Goal: Task Accomplishment & Management: Use online tool/utility

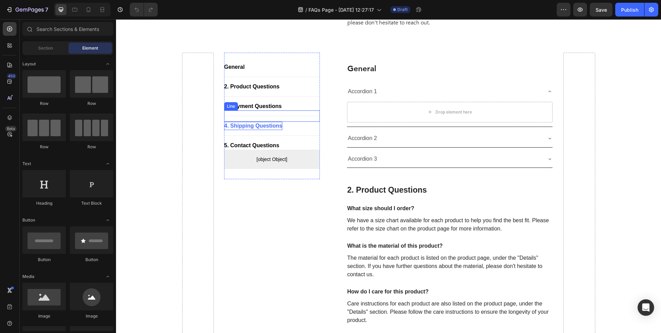
scroll to position [157, 0]
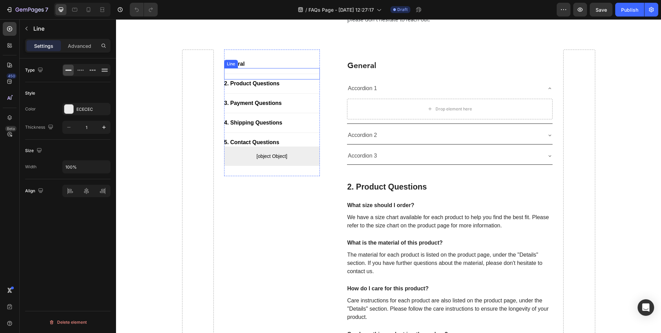
click at [248, 68] on div "Title Line" at bounding box center [272, 73] width 96 height 11
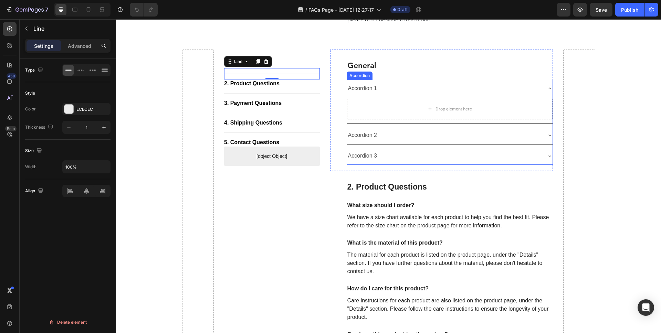
click at [390, 92] on div "Accordion 1" at bounding box center [444, 89] width 195 height 12
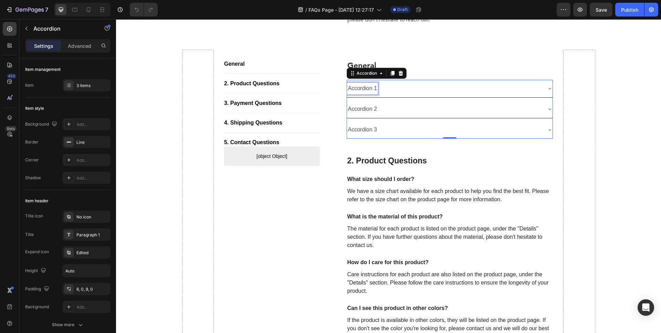
click at [362, 86] on p "Accordion 1" at bounding box center [362, 89] width 29 height 10
click at [478, 90] on div "Are your formulas hormone-free?" at bounding box center [444, 89] width 195 height 12
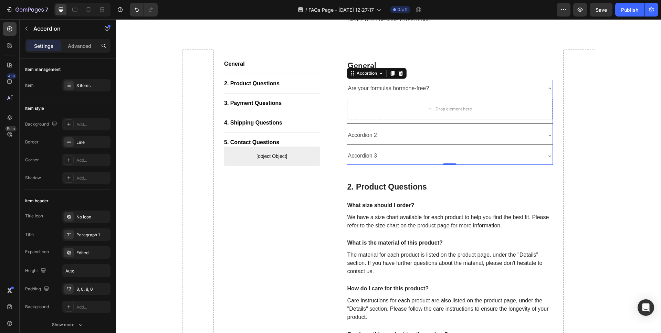
click at [431, 111] on icon at bounding box center [430, 109] width 6 height 6
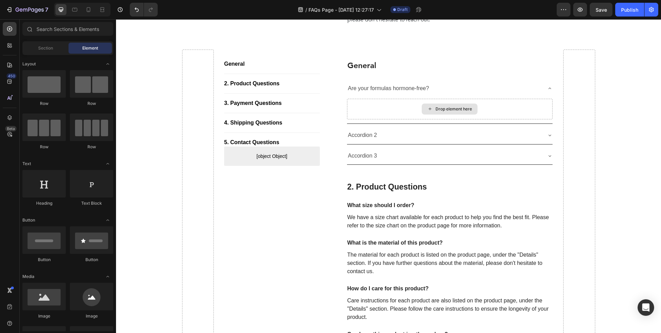
click at [431, 111] on icon at bounding box center [430, 109] width 6 height 6
click at [430, 108] on icon at bounding box center [430, 109] width 6 height 6
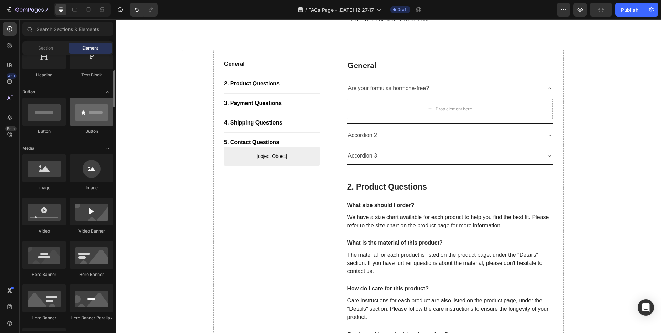
scroll to position [129, 0]
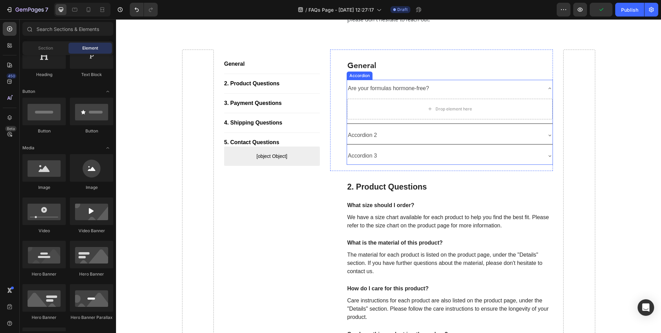
click at [395, 89] on p "Are your formulas hormone-free?" at bounding box center [388, 89] width 81 height 10
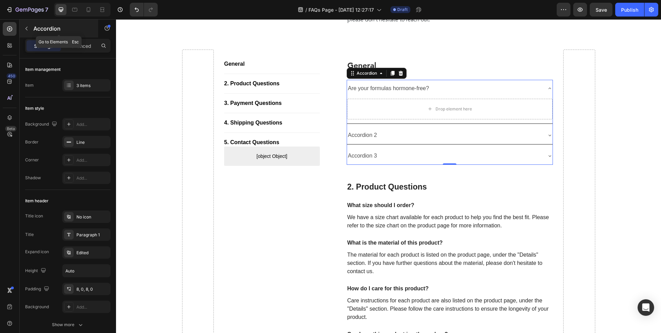
click at [26, 27] on icon "button" at bounding box center [27, 29] width 6 height 6
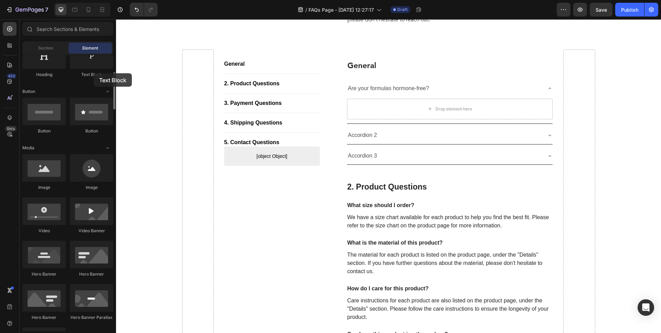
click at [94, 73] on div "Text Block" at bounding box center [91, 75] width 43 height 6
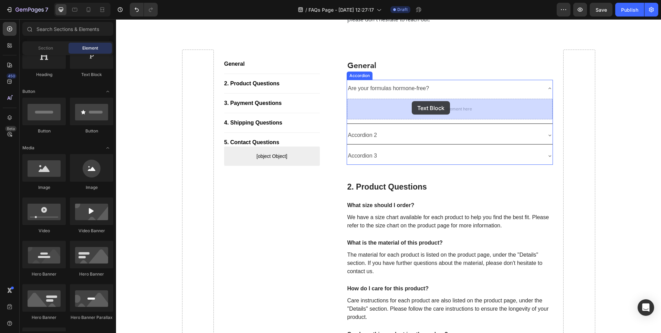
drag, startPoint x: 208, startPoint y: 83, endPoint x: 412, endPoint y: 101, distance: 204.7
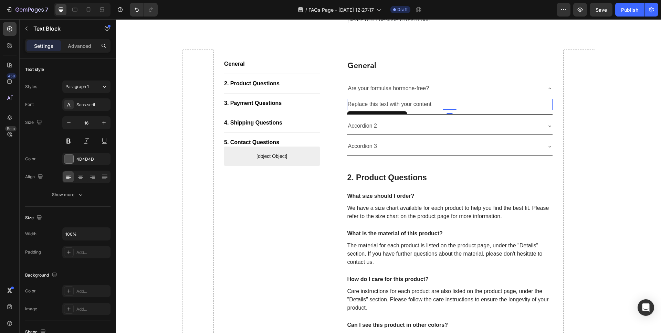
click at [421, 100] on div "Replace this text with your content" at bounding box center [450, 104] width 206 height 11
click at [421, 100] on p "Replace this text with your content" at bounding box center [450, 104] width 205 height 10
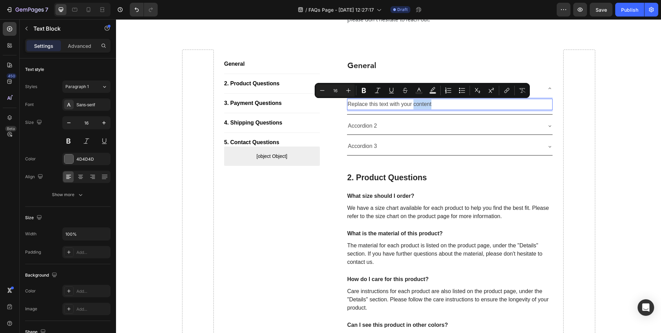
click at [408, 104] on p "Replace this text with your content" at bounding box center [450, 104] width 205 height 10
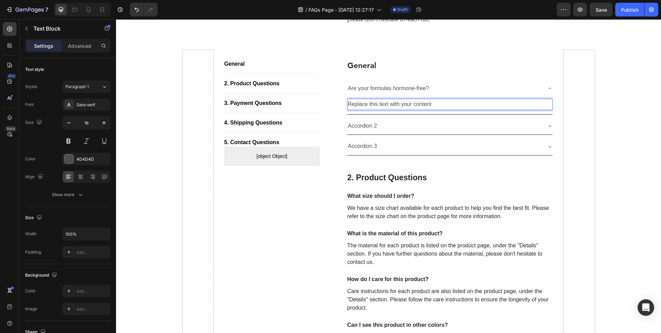
click at [396, 103] on p "Replace this text with your content" at bounding box center [450, 104] width 205 height 10
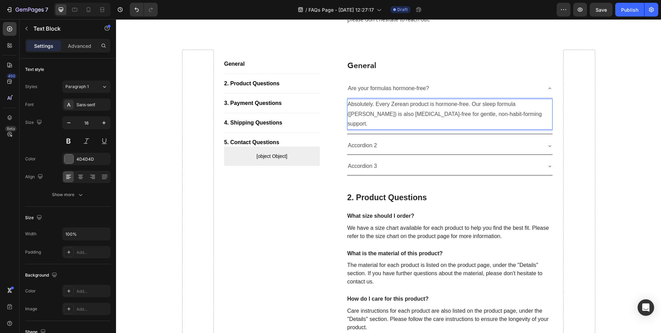
scroll to position [145, 0]
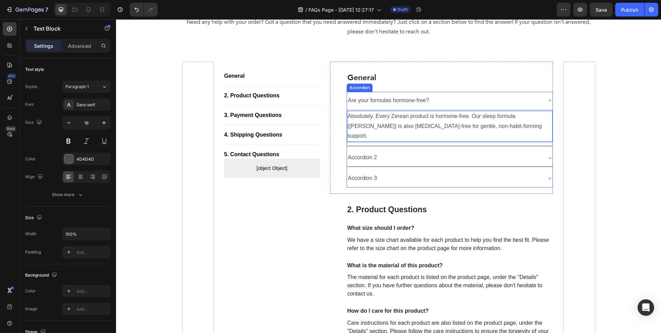
click at [545, 103] on div "Are your formulas hormone-free?" at bounding box center [450, 101] width 206 height 18
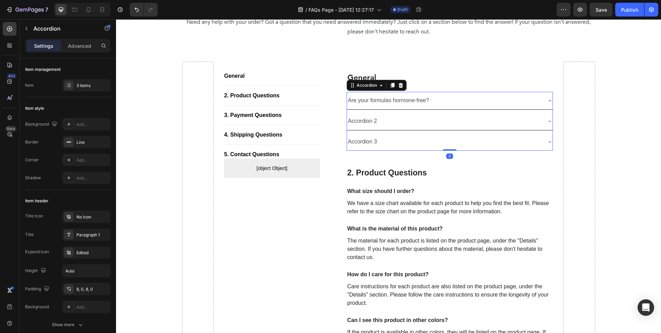
click at [545, 103] on div "Are your formulas hormone-free?" at bounding box center [450, 101] width 206 height 18
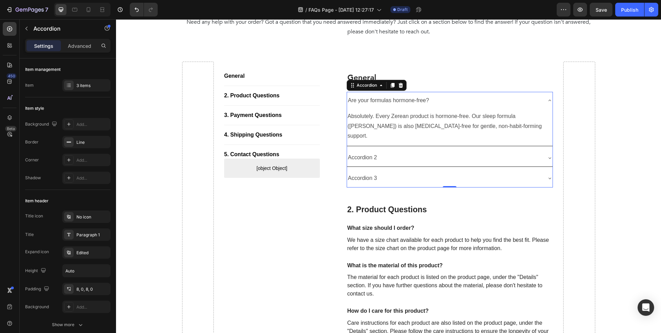
click at [545, 103] on div "Are your formulas hormone-free?" at bounding box center [450, 101] width 206 height 18
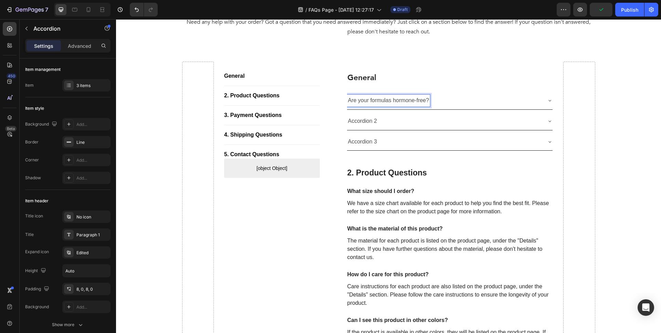
click at [538, 102] on div "Are your formulas hormone-free?" at bounding box center [444, 101] width 195 height 12
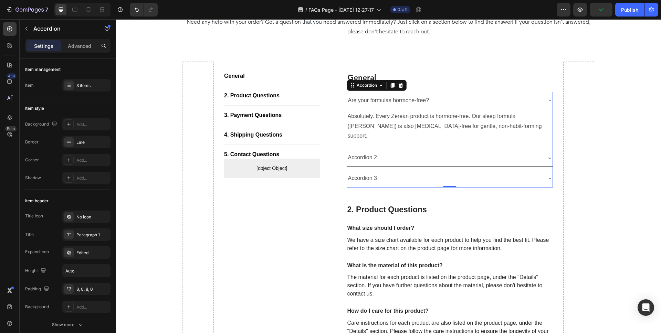
click at [375, 137] on div "Are your formulas hormone-free? Absolutely. Every Zerean product is hormone-fre…" at bounding box center [450, 140] width 207 height 96
click at [369, 153] on p "Accordion 2" at bounding box center [362, 158] width 29 height 10
click at [372, 153] on p "Accordion 2" at bounding box center [362, 158] width 29 height 10
click at [529, 152] on div "Are they gluten-free?" at bounding box center [444, 158] width 195 height 12
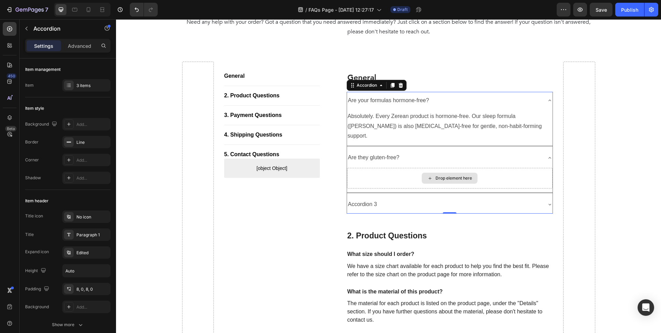
click at [429, 177] on icon at bounding box center [430, 178] width 3 height 3
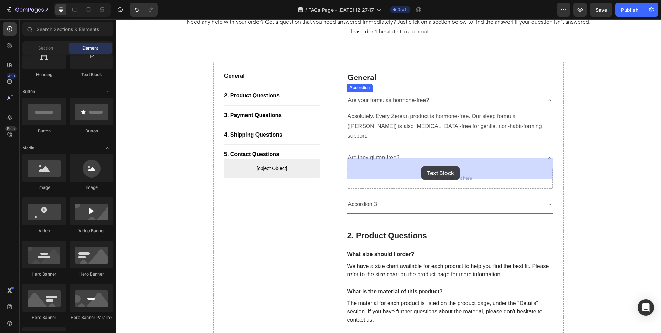
drag, startPoint x: 205, startPoint y: 76, endPoint x: 421, endPoint y: 166, distance: 234.4
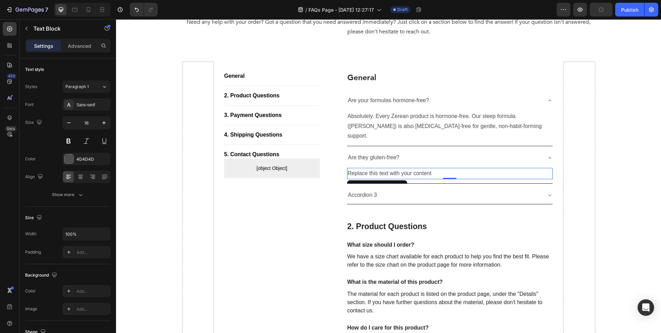
click at [404, 168] on div "Replace this text with your content" at bounding box center [450, 173] width 206 height 11
click at [404, 169] on p "Replace this text with your content" at bounding box center [450, 174] width 205 height 10
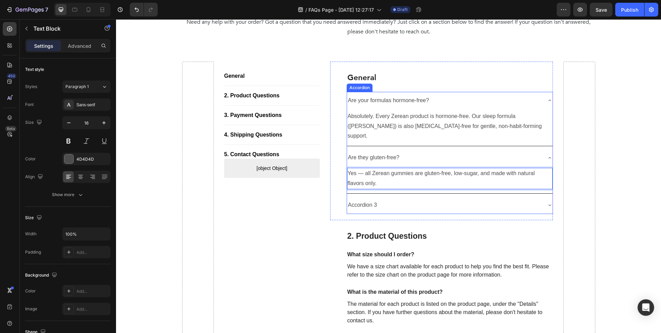
click at [381, 199] on div "Accordion 3" at bounding box center [444, 205] width 195 height 12
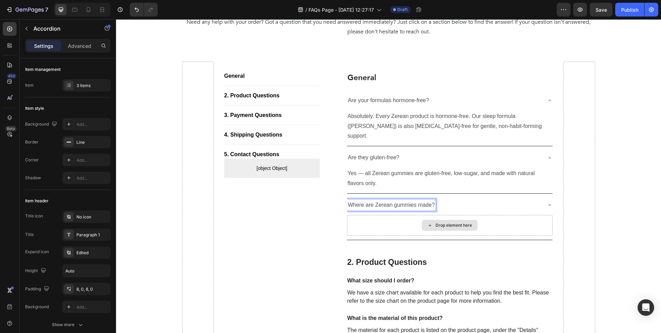
click at [440, 223] on div "Drop element here" at bounding box center [454, 226] width 36 height 6
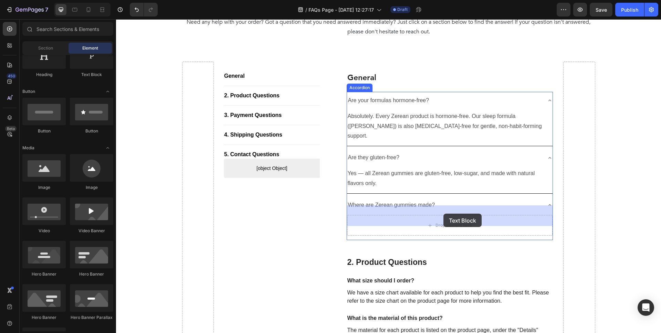
drag, startPoint x: 208, startPoint y: 81, endPoint x: 443, endPoint y: 214, distance: 270.5
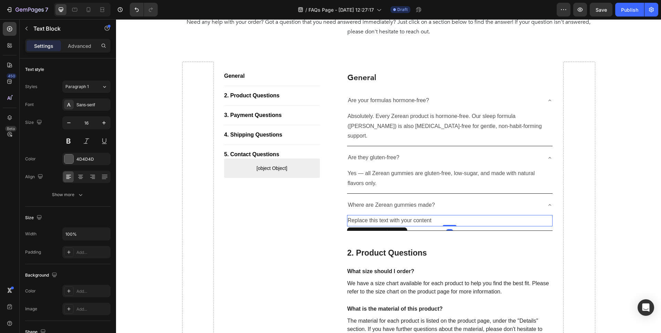
click at [407, 215] on div "Replace this text with your content" at bounding box center [450, 220] width 206 height 11
click at [407, 216] on p "Replace this text with your content" at bounding box center [450, 221] width 205 height 10
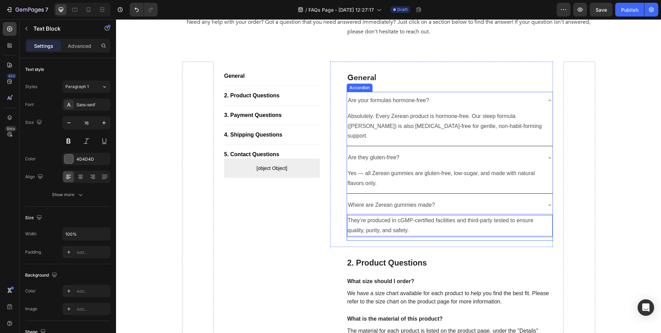
click at [550, 202] on icon at bounding box center [550, 205] width 6 height 6
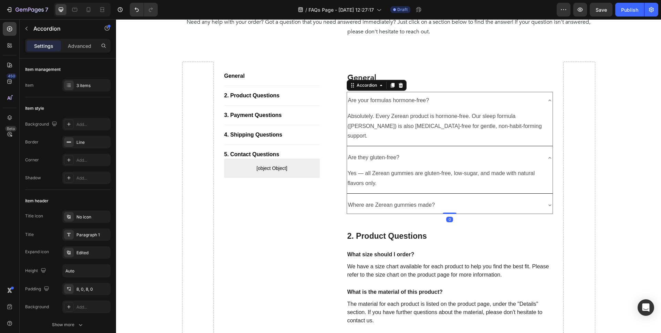
click at [544, 149] on div "Are they gluten-free?" at bounding box center [450, 158] width 206 height 18
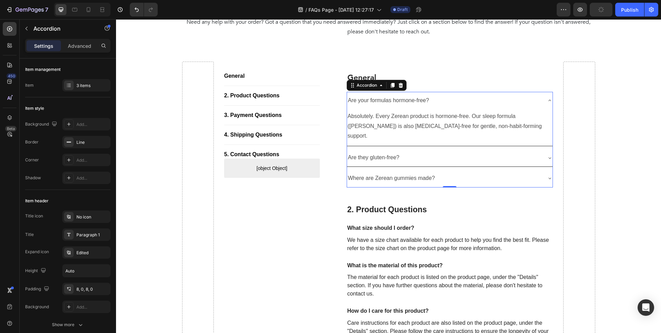
click at [545, 102] on div "Are your formulas hormone-free?" at bounding box center [450, 101] width 206 height 18
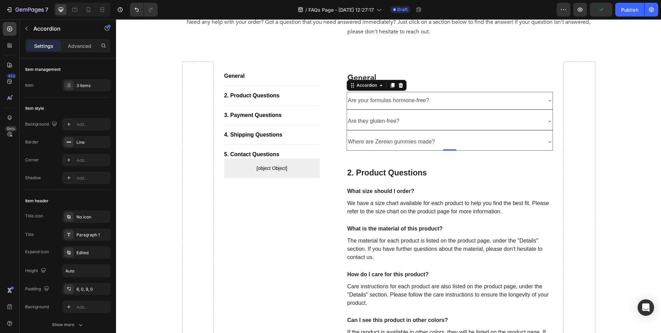
click at [482, 139] on div "Where are Zerean gummies made?" at bounding box center [444, 142] width 195 height 12
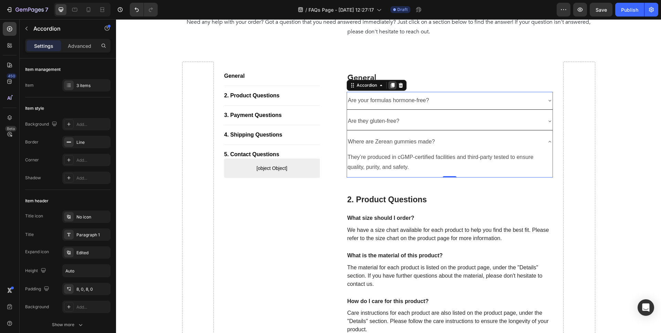
click at [393, 86] on icon at bounding box center [392, 85] width 4 height 5
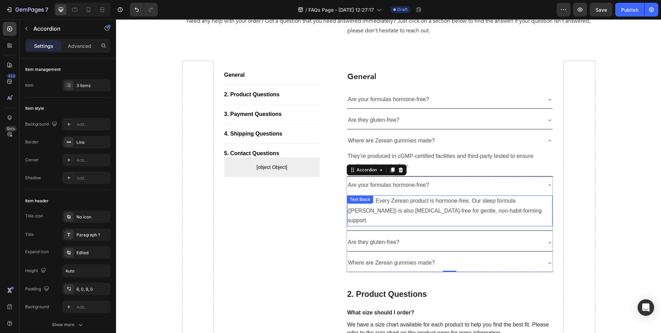
scroll to position [146, 0]
click at [495, 69] on div "General Heading Are your formulas hormone-free? Are they gluten-free? Where are…" at bounding box center [441, 169] width 223 height 218
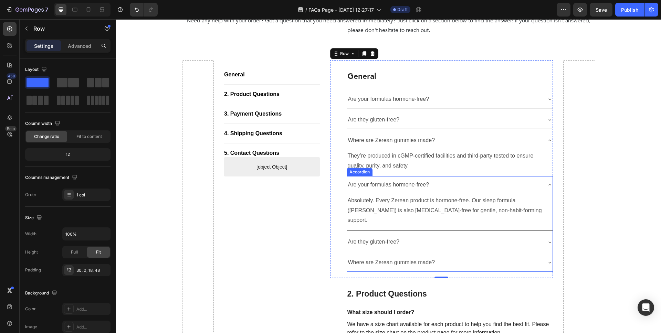
click at [400, 185] on p "Are your formulas hormone-free?" at bounding box center [388, 185] width 81 height 10
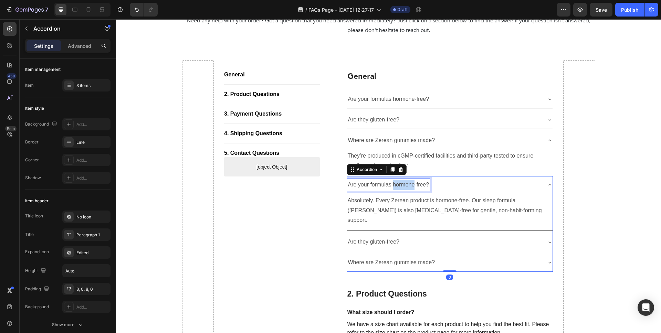
click at [400, 185] on p "Are your formulas hormone-free?" at bounding box center [388, 185] width 81 height 10
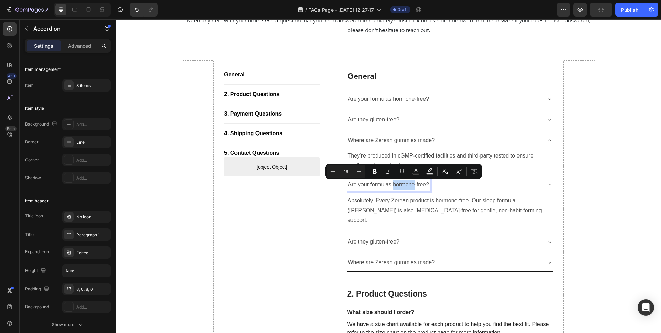
click at [389, 185] on p "Are your formulas hormone-free?" at bounding box center [388, 185] width 81 height 10
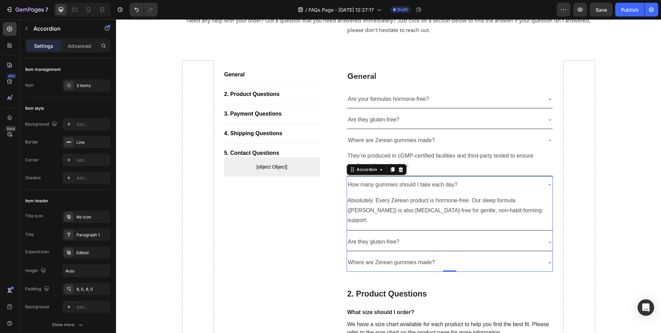
click at [407, 203] on p "Absolutely. Every Zerean product is hormone-free. Our sleep formula ([PERSON_NA…" at bounding box center [450, 211] width 205 height 30
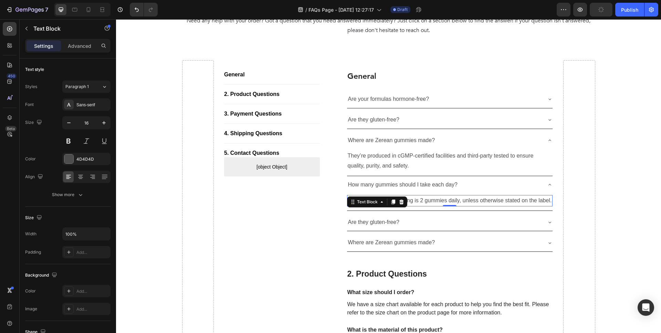
click at [390, 224] on p "Are they gluten-free?" at bounding box center [373, 223] width 51 height 10
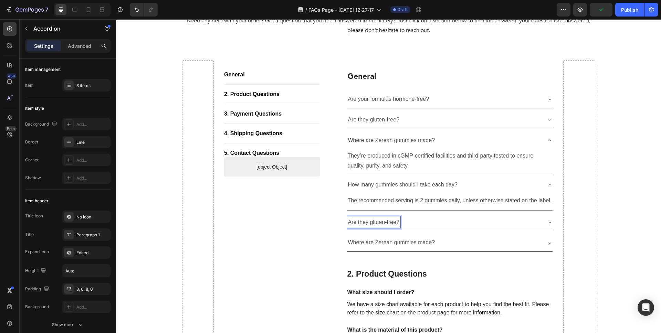
click at [388, 223] on p "Are they gluten-free?" at bounding box center [373, 223] width 51 height 10
click at [542, 214] on div "Can I take ALL Zerean Gummies every day?" at bounding box center [450, 223] width 206 height 18
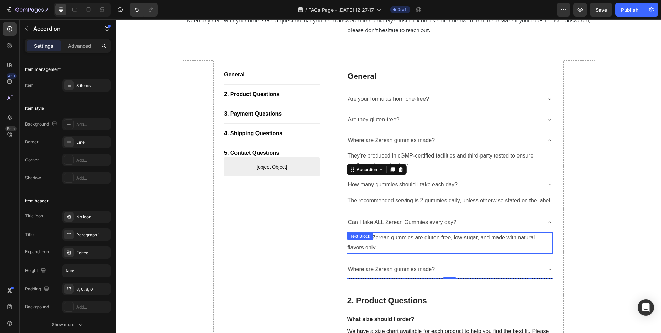
click at [436, 251] on p "Yes — all Zerean gummies are gluten-free, low-sugar, and made with natural flav…" at bounding box center [450, 243] width 205 height 20
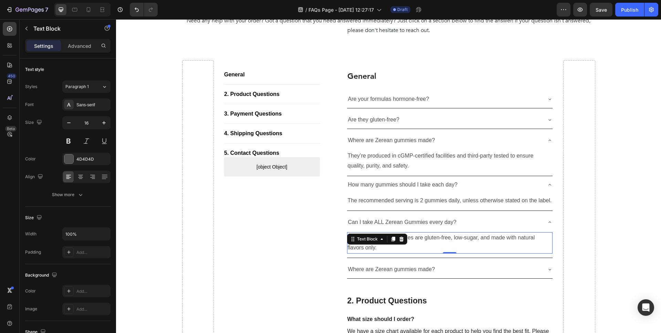
click at [436, 251] on p "Yes — all Zerean gummies are gluten-free, low-sugar, and made with natural flav…" at bounding box center [450, 243] width 205 height 20
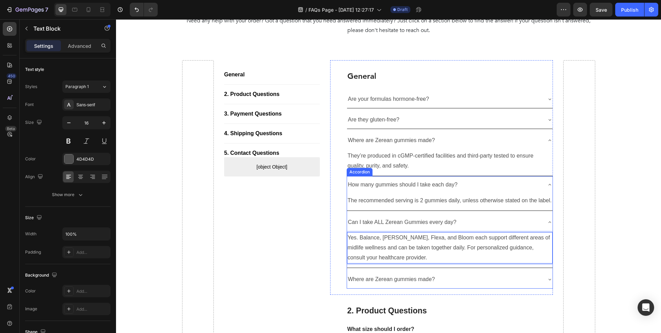
click at [524, 286] on div "Where are Zerean gummies made?" at bounding box center [450, 280] width 206 height 18
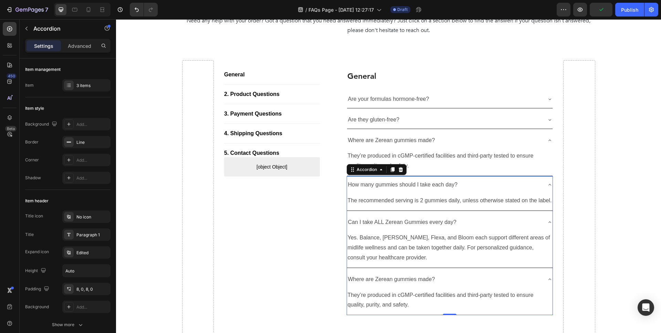
click at [410, 285] on div "Where are Zerean gummies made?" at bounding box center [391, 280] width 89 height 12
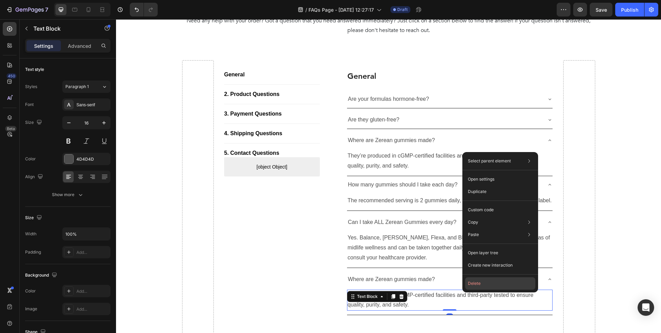
drag, startPoint x: 473, startPoint y: 286, endPoint x: 356, endPoint y: 266, distance: 118.7
click at [473, 286] on button "Delete" at bounding box center [500, 283] width 70 height 12
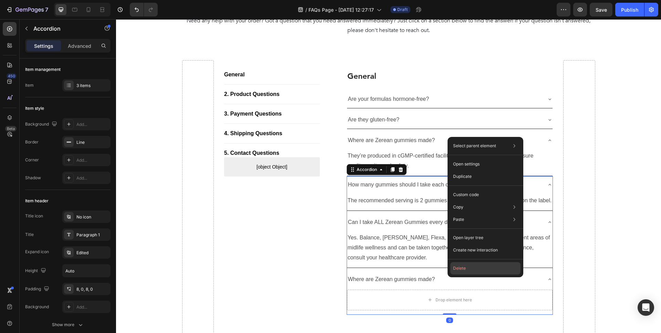
click at [468, 266] on button "Delete" at bounding box center [485, 268] width 70 height 12
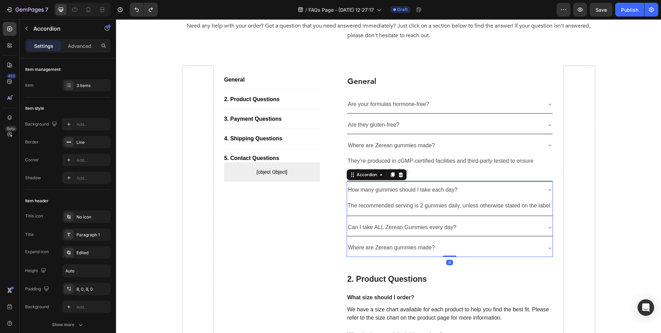
scroll to position [141, 0]
click at [415, 247] on p "Where are Zerean gummies made?" at bounding box center [391, 248] width 87 height 10
click at [486, 249] on div "Where are Zerean gummies made?" at bounding box center [444, 248] width 195 height 12
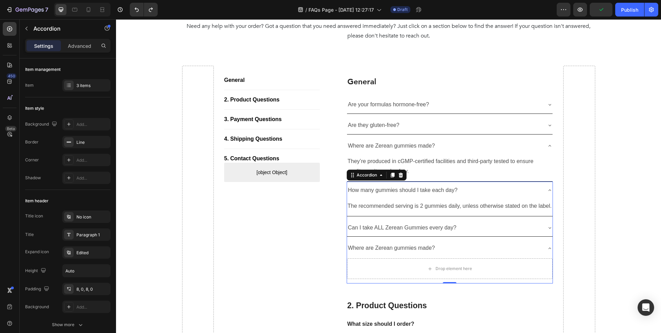
click at [449, 249] on div "Where are Zerean gummies made?" at bounding box center [444, 248] width 195 height 12
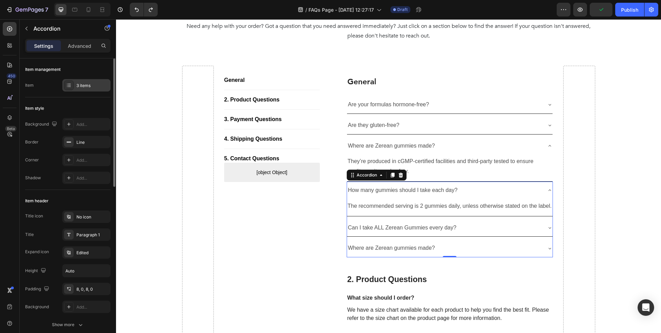
click at [89, 86] on div "3 items" at bounding box center [92, 86] width 32 height 6
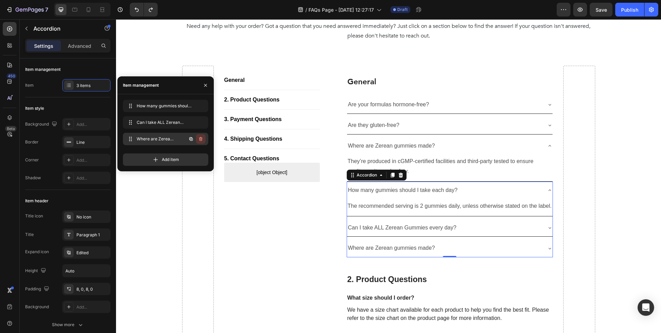
click at [202, 142] on button "button" at bounding box center [201, 139] width 10 height 10
click at [197, 137] on div "Delete" at bounding box center [196, 139] width 13 height 6
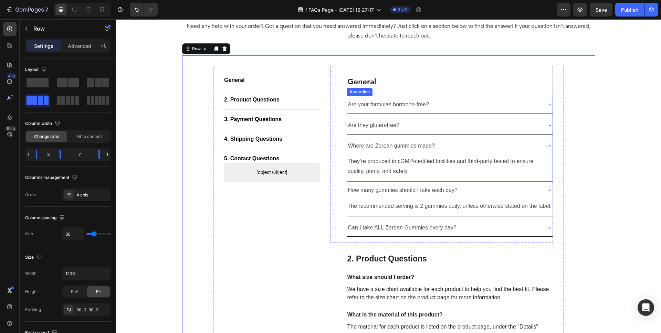
click at [547, 149] on div "Where are Zerean gummies made?" at bounding box center [450, 146] width 206 height 18
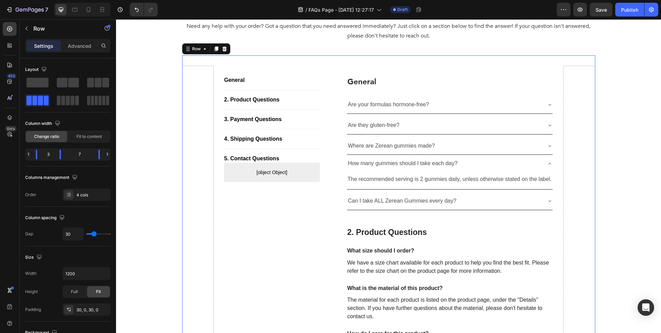
click at [552, 165] on icon at bounding box center [550, 164] width 6 height 6
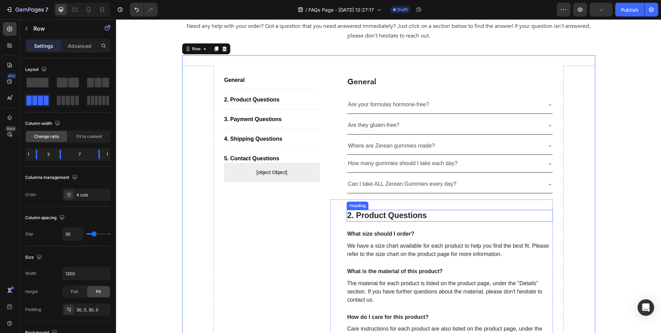
click at [394, 216] on p "2. Product Questions" at bounding box center [449, 216] width 205 height 10
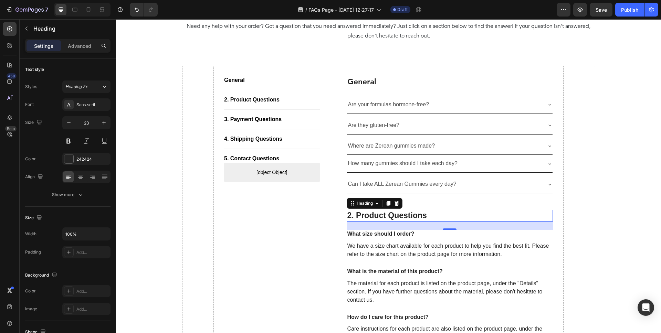
click at [410, 217] on p "2. Product Questions" at bounding box center [449, 216] width 205 height 10
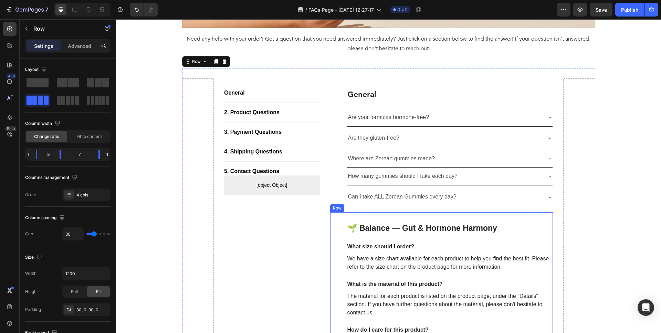
scroll to position [125, 0]
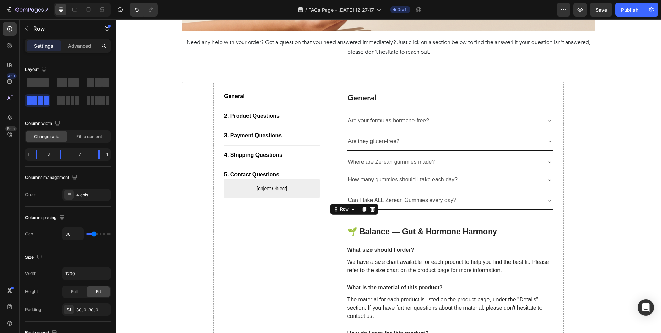
click at [340, 224] on div "🌱 Balance — Gut & Hormone Harmony Heading What size should I order? Text block …" at bounding box center [441, 317] width 223 height 203
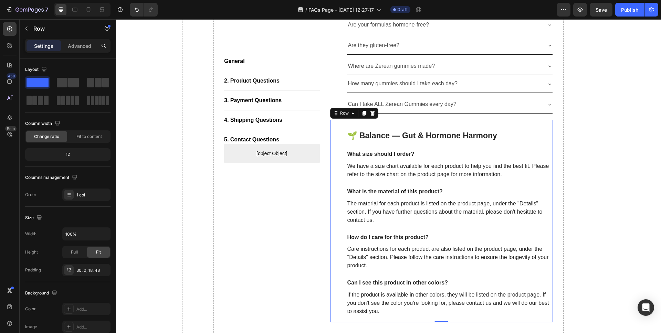
scroll to position [220, 0]
click at [370, 112] on icon at bounding box center [373, 114] width 6 height 6
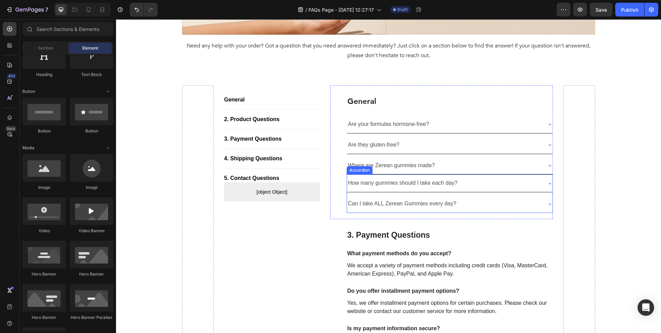
scroll to position [122, 0]
click at [356, 95] on div "General Heading Are your formulas hormone-free? Are they gluten-free? Where are…" at bounding box center [441, 152] width 223 height 134
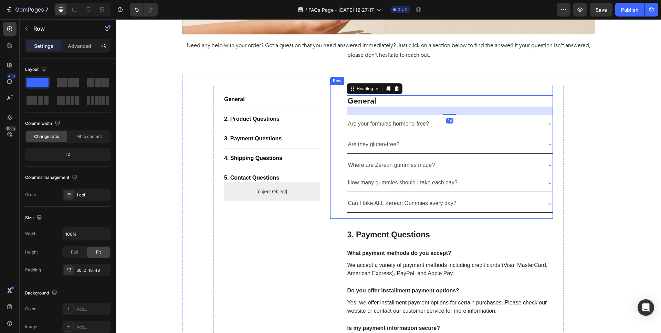
click at [337, 92] on div "General Heading 24 Are your formulas hormone-free? Are they gluten-free? Where …" at bounding box center [441, 152] width 223 height 134
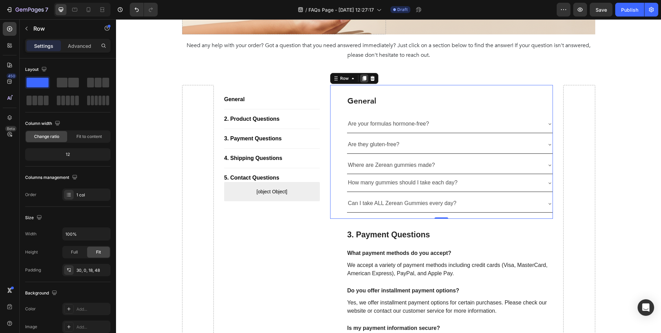
click at [362, 78] on icon at bounding box center [364, 78] width 4 height 5
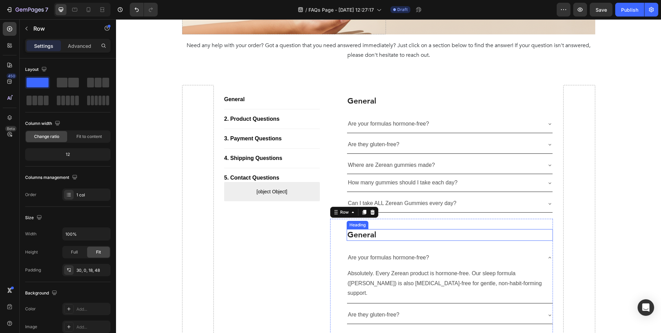
click at [369, 240] on h2 "General" at bounding box center [450, 235] width 207 height 12
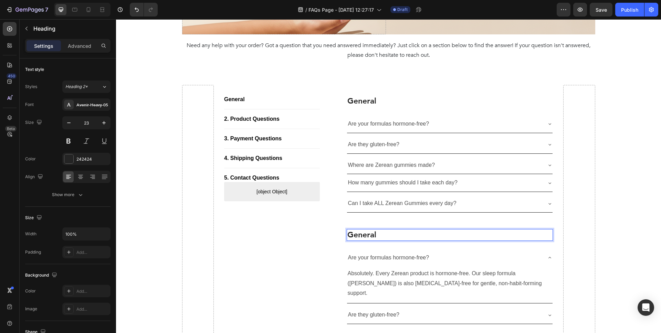
click at [369, 240] on h2 "General" at bounding box center [450, 235] width 207 height 12
click at [372, 232] on p "General" at bounding box center [449, 235] width 205 height 10
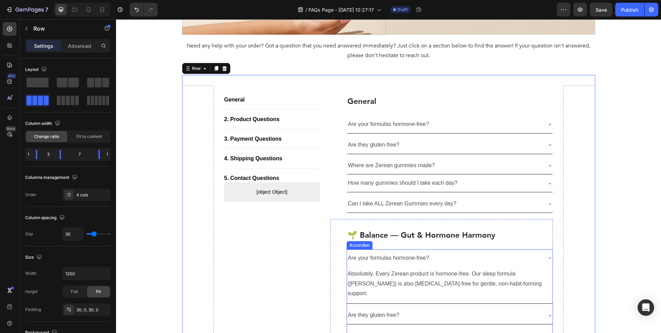
click at [391, 257] on p "Are your formulas hormone-free?" at bounding box center [388, 258] width 81 height 10
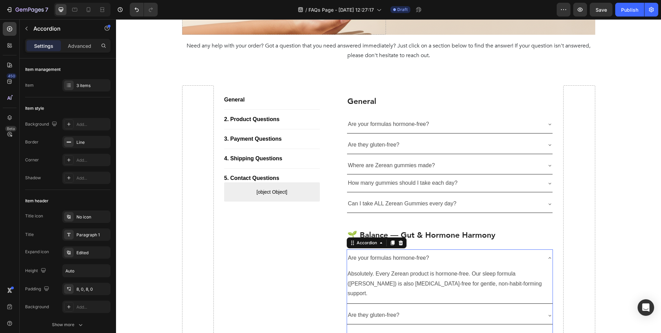
click at [398, 256] on p "Are your formulas hormone-free?" at bounding box center [388, 258] width 81 height 10
click at [394, 279] on p "Absolutely. Every Zerean product is hormone-free. Our sleep formula ([PERSON_NA…" at bounding box center [450, 285] width 205 height 30
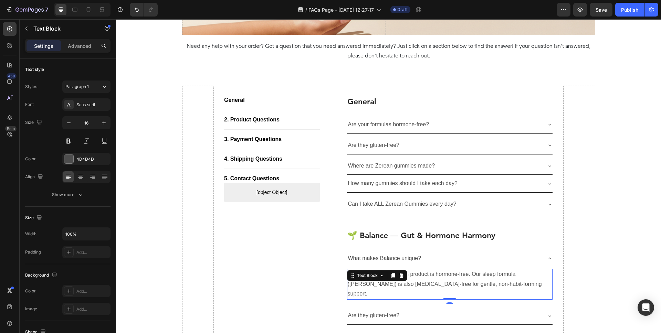
click at [394, 279] on p "Absolutely. Every Zerean product is hormone-free. Our sleep formula ([PERSON_NA…" at bounding box center [450, 285] width 205 height 30
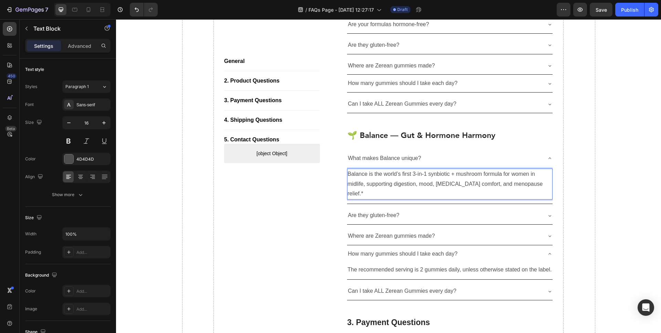
scroll to position [227, 0]
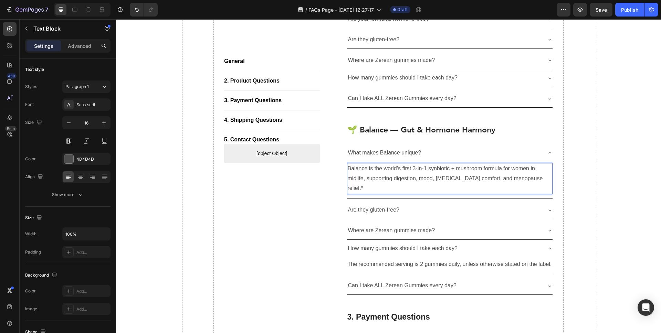
click at [382, 205] on p "Are they gluten-free?" at bounding box center [373, 210] width 51 height 10
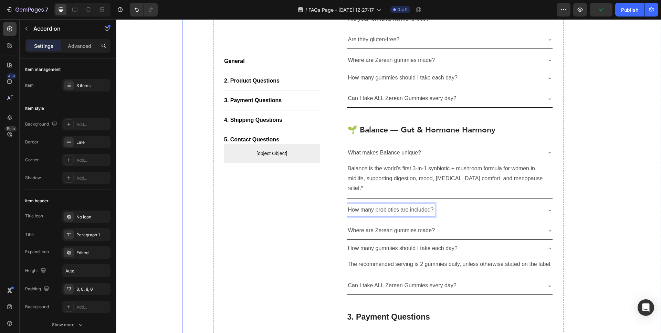
scroll to position [178, 0]
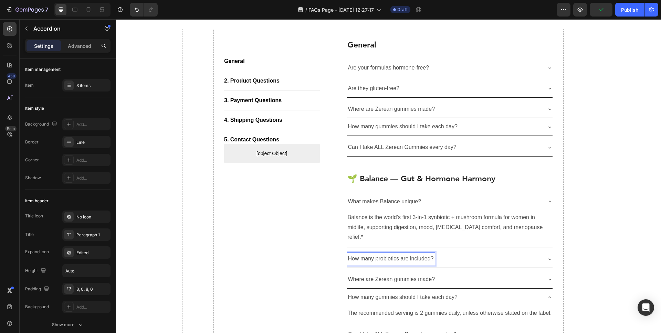
click at [549, 256] on icon at bounding box center [550, 259] width 6 height 6
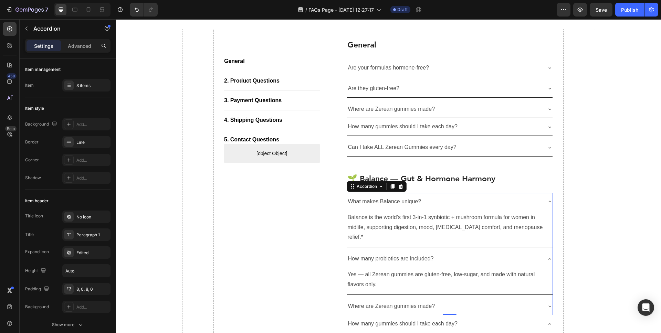
click at [407, 275] on p "Yes — all Zerean gummies are gluten-free, low-sugar, and made with natural flav…" at bounding box center [450, 280] width 205 height 20
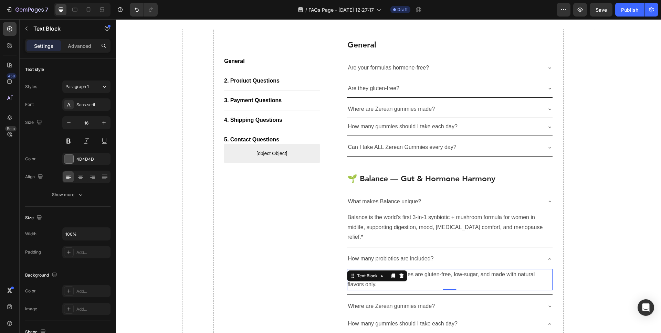
click at [407, 275] on p "Yes — all Zerean gummies are gluten-free, low-sugar, and made with natural flav…" at bounding box center [450, 280] width 205 height 20
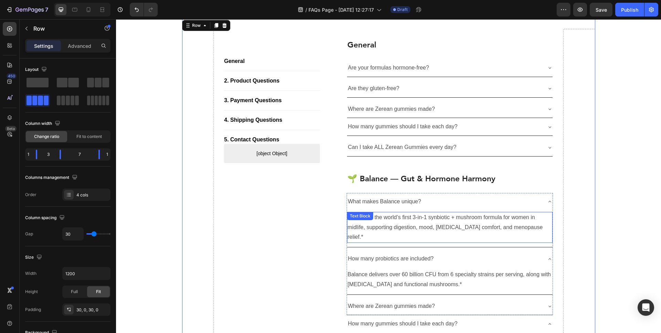
click at [376, 220] on div "Balance is the world’s first 3-in-1 synbiotic + mushroom formula for women in m…" at bounding box center [450, 227] width 206 height 31
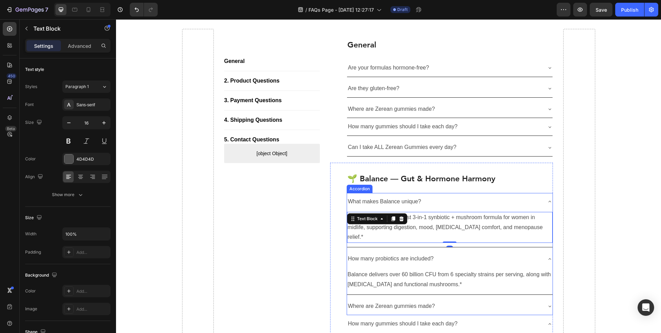
click at [396, 193] on div "What makes Balance unique?" at bounding box center [450, 202] width 206 height 18
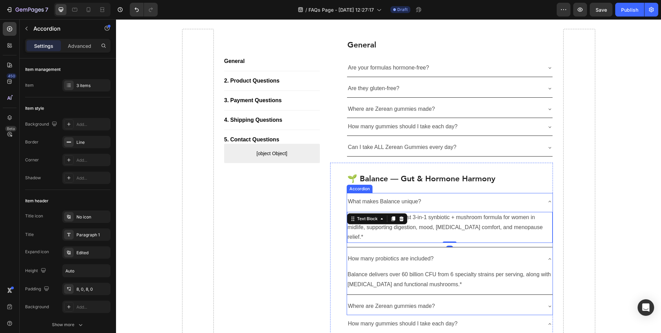
scroll to position [179, 0]
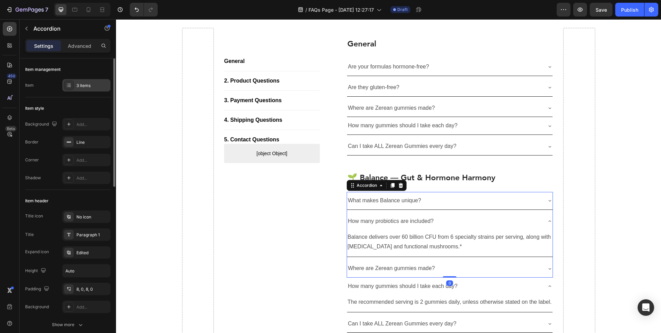
click at [80, 86] on div "3 items" at bounding box center [92, 86] width 32 height 6
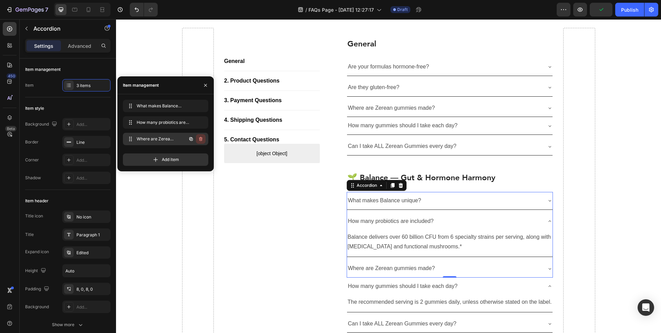
click at [201, 139] on icon "button" at bounding box center [201, 140] width 0 height 2
click at [197, 139] on div "Delete" at bounding box center [196, 139] width 13 height 6
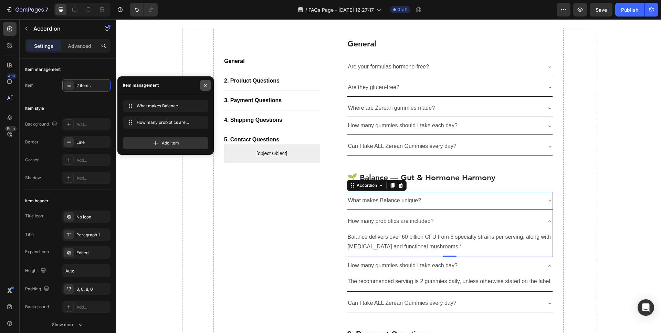
click at [207, 88] on button "button" at bounding box center [205, 85] width 11 height 11
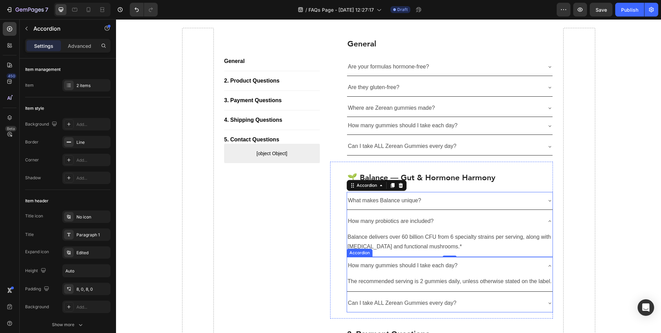
click at [351, 268] on p "How many gummies should I take each day?" at bounding box center [402, 266] width 109 height 10
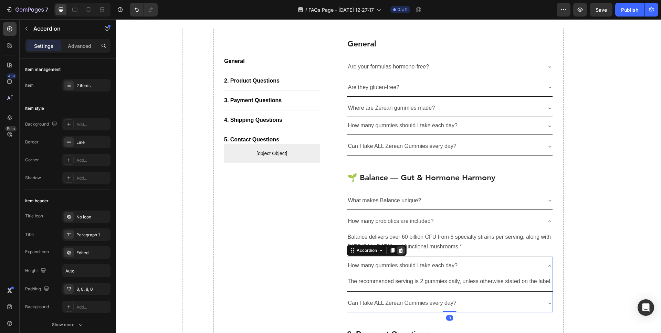
click at [399, 250] on icon at bounding box center [400, 250] width 4 height 5
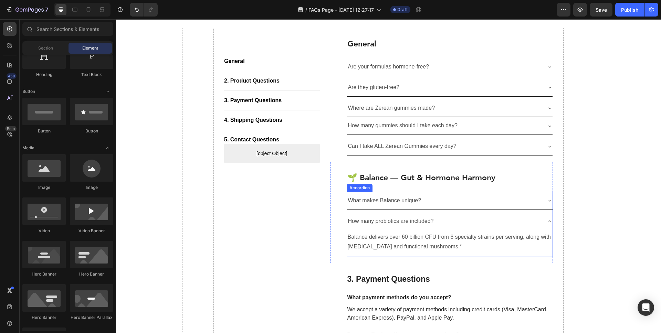
click at [550, 220] on icon at bounding box center [550, 222] width 6 height 6
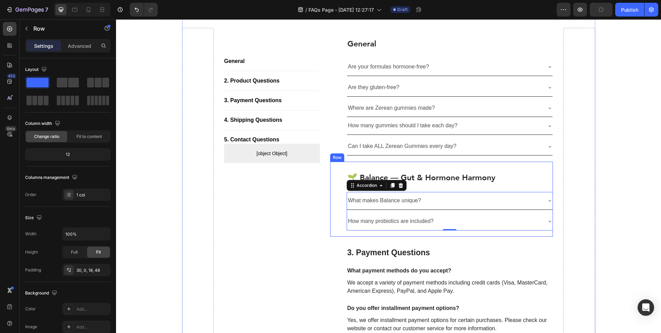
click at [344, 170] on div "🌱 Balance — Gut & Hormone Harmony Heading What makes Balance unique? How many p…" at bounding box center [441, 199] width 223 height 75
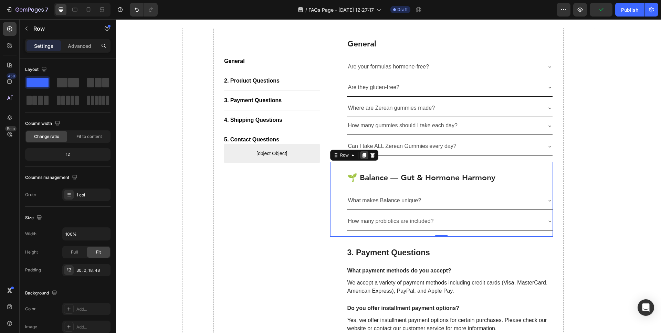
click at [362, 156] on icon at bounding box center [364, 155] width 4 height 5
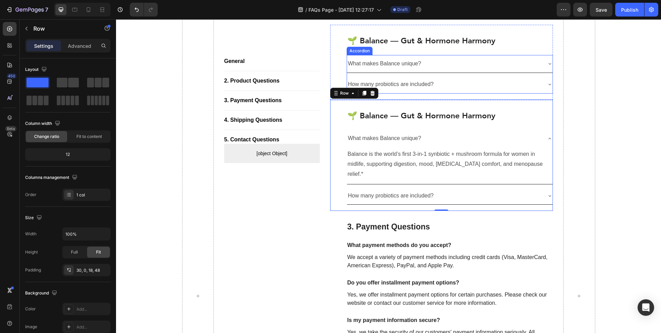
scroll to position [312, 0]
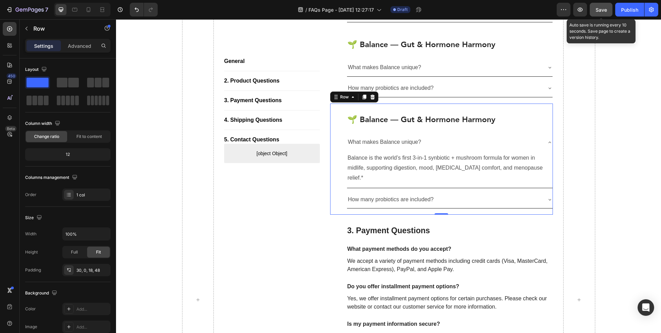
click at [598, 10] on span "Save" at bounding box center [601, 10] width 11 height 6
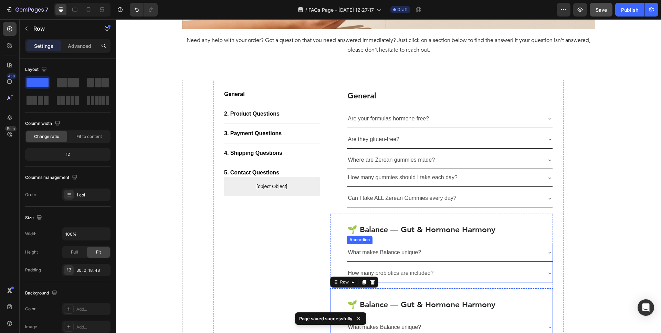
scroll to position [129, 0]
